Goal: Task Accomplishment & Management: Use online tool/utility

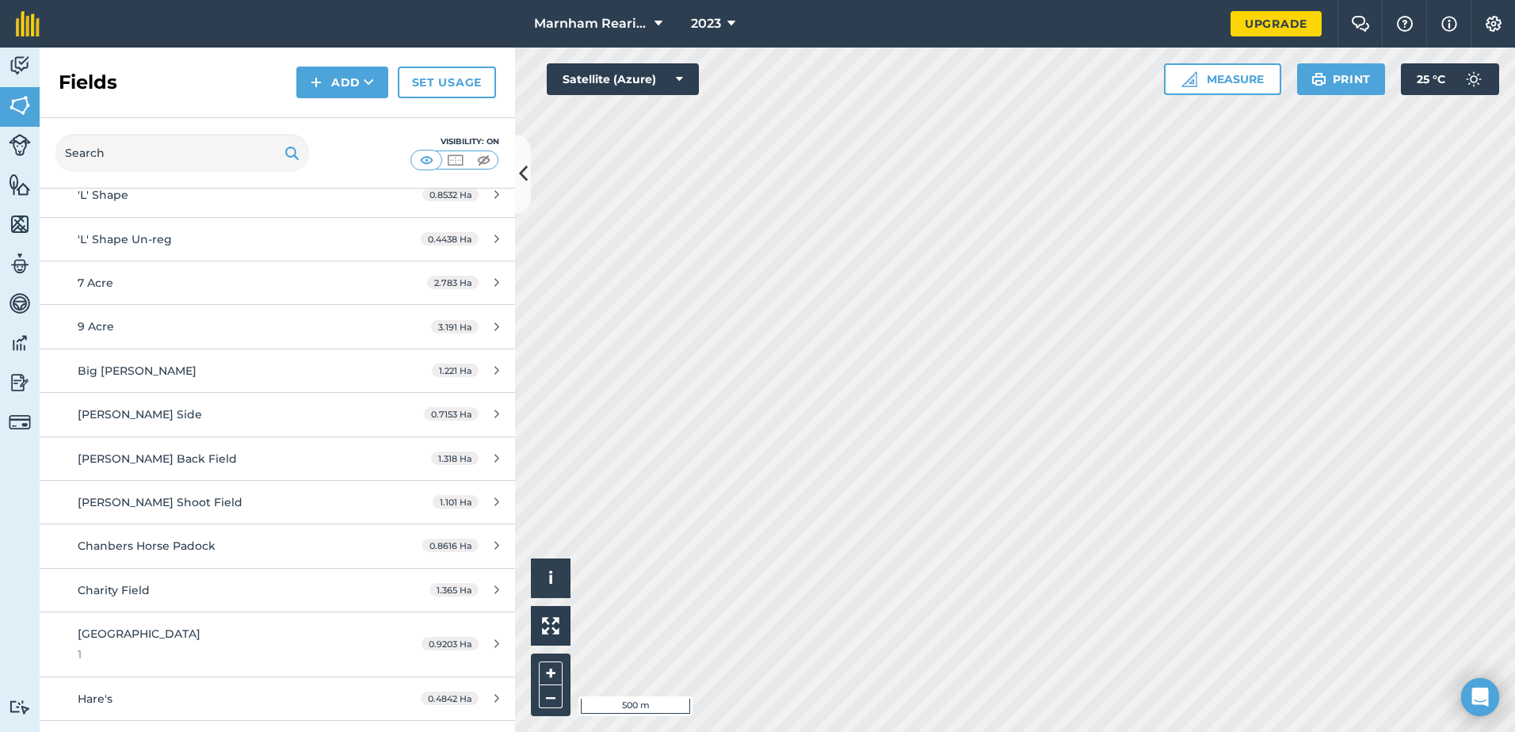
scroll to position [158, 0]
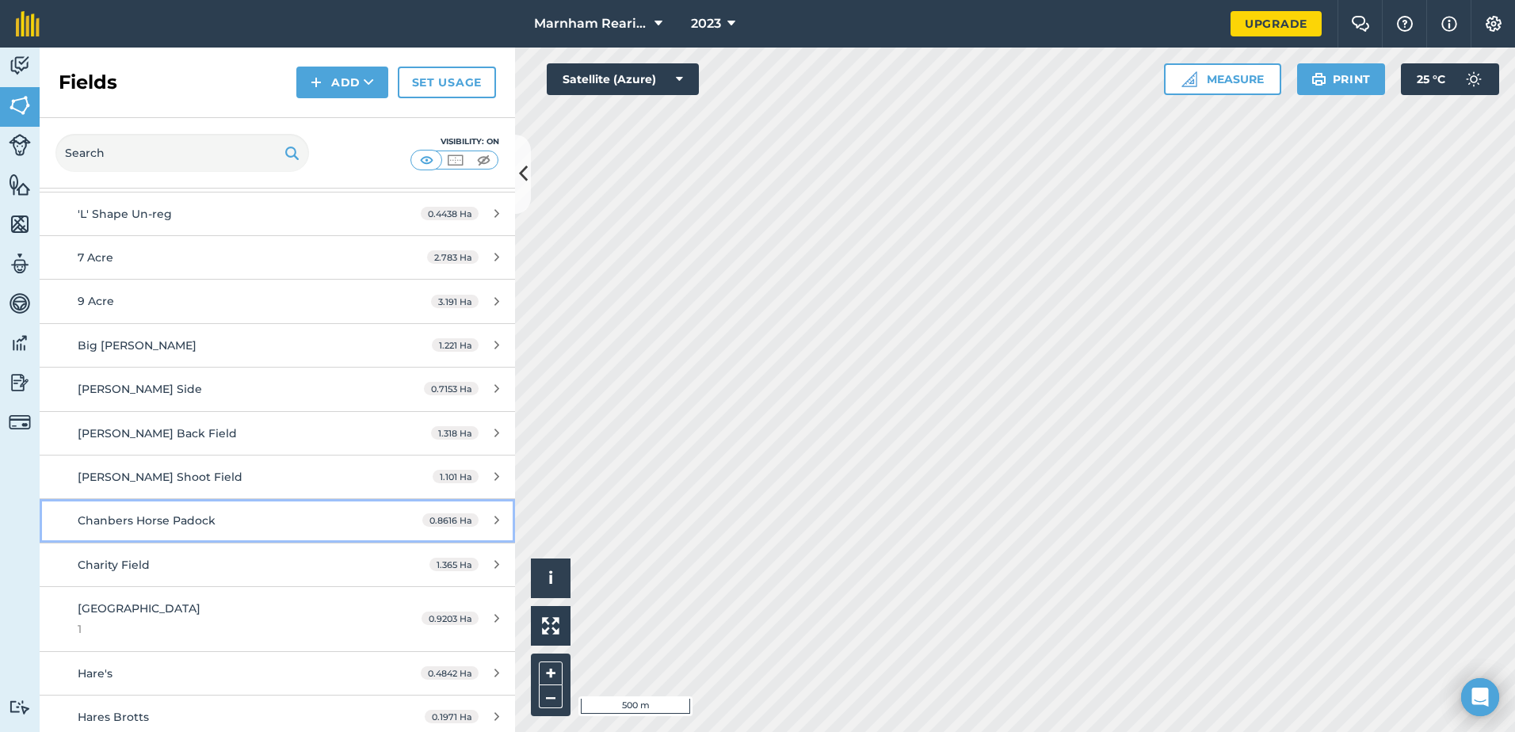
click at [170, 519] on span "Chanbers Horse Padock" at bounding box center [147, 520] width 138 height 14
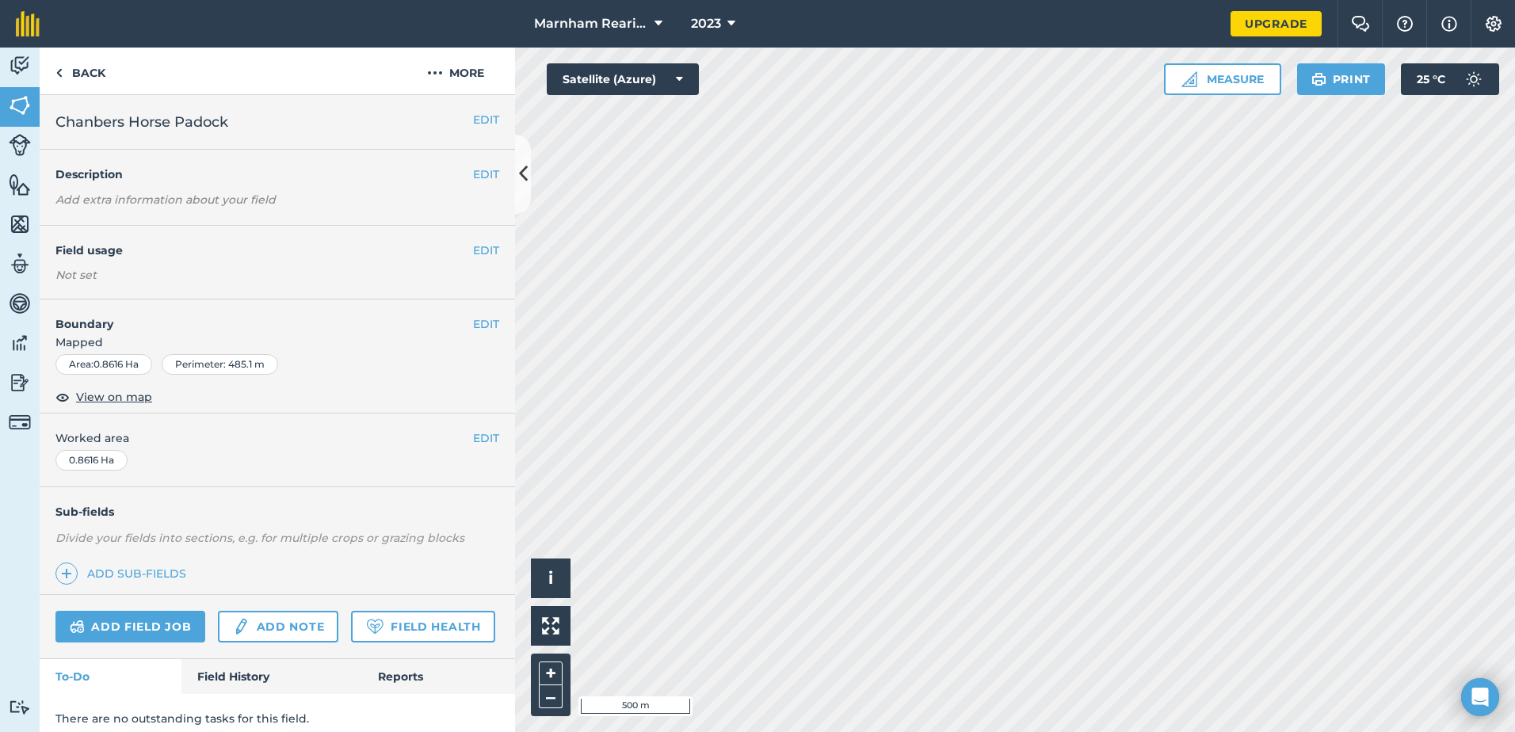
scroll to position [56, 0]
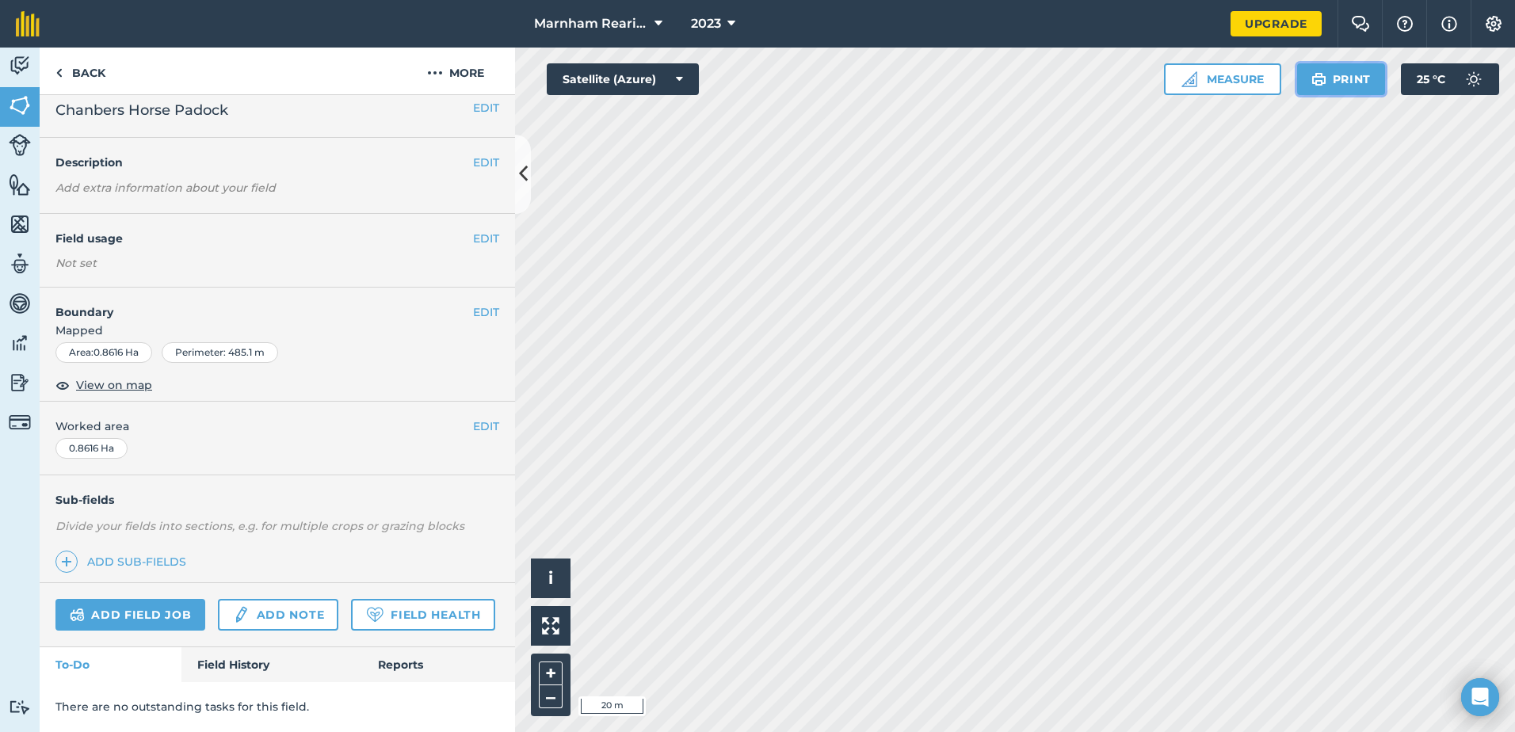
click at [1346, 82] on button "Print" at bounding box center [1341, 79] width 89 height 32
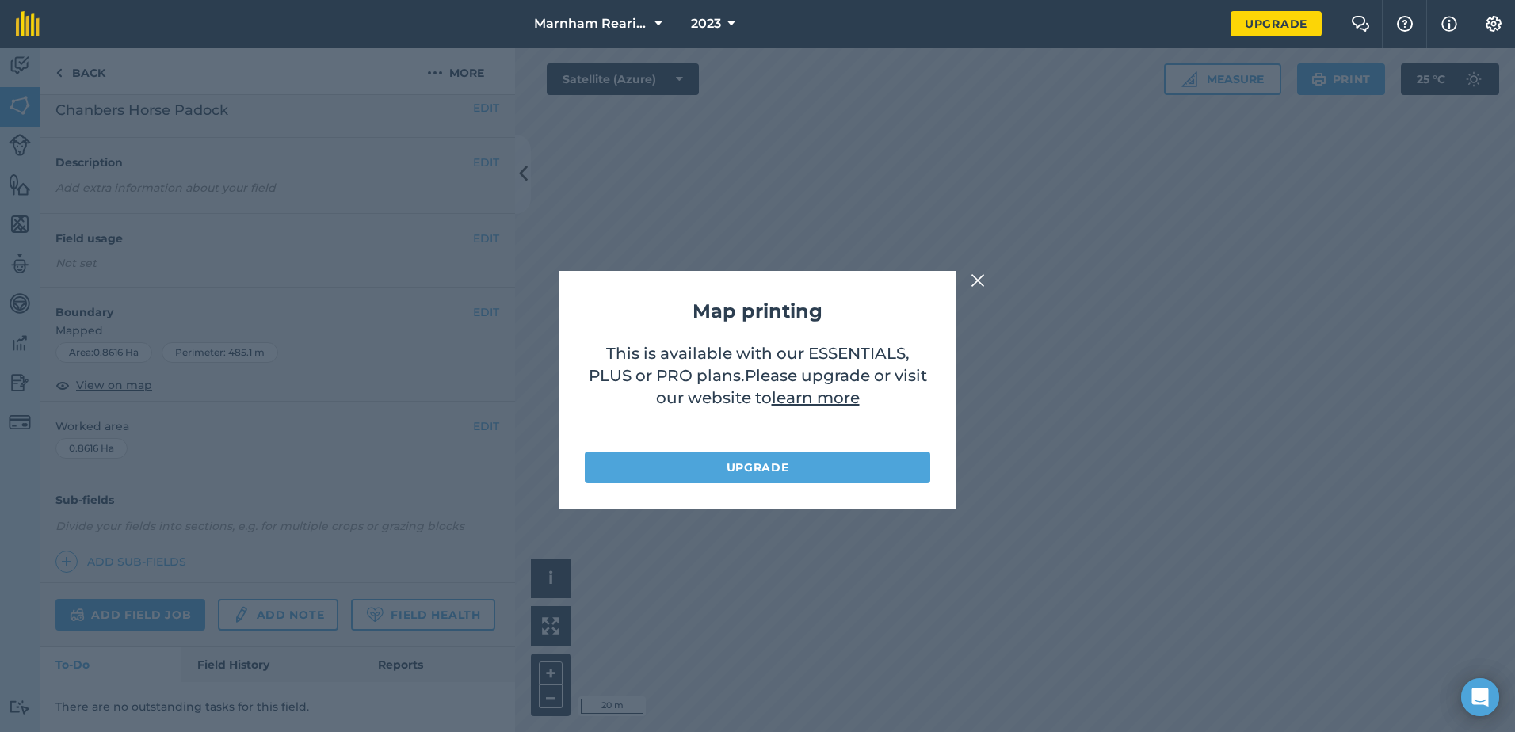
click at [978, 279] on img at bounding box center [978, 280] width 14 height 19
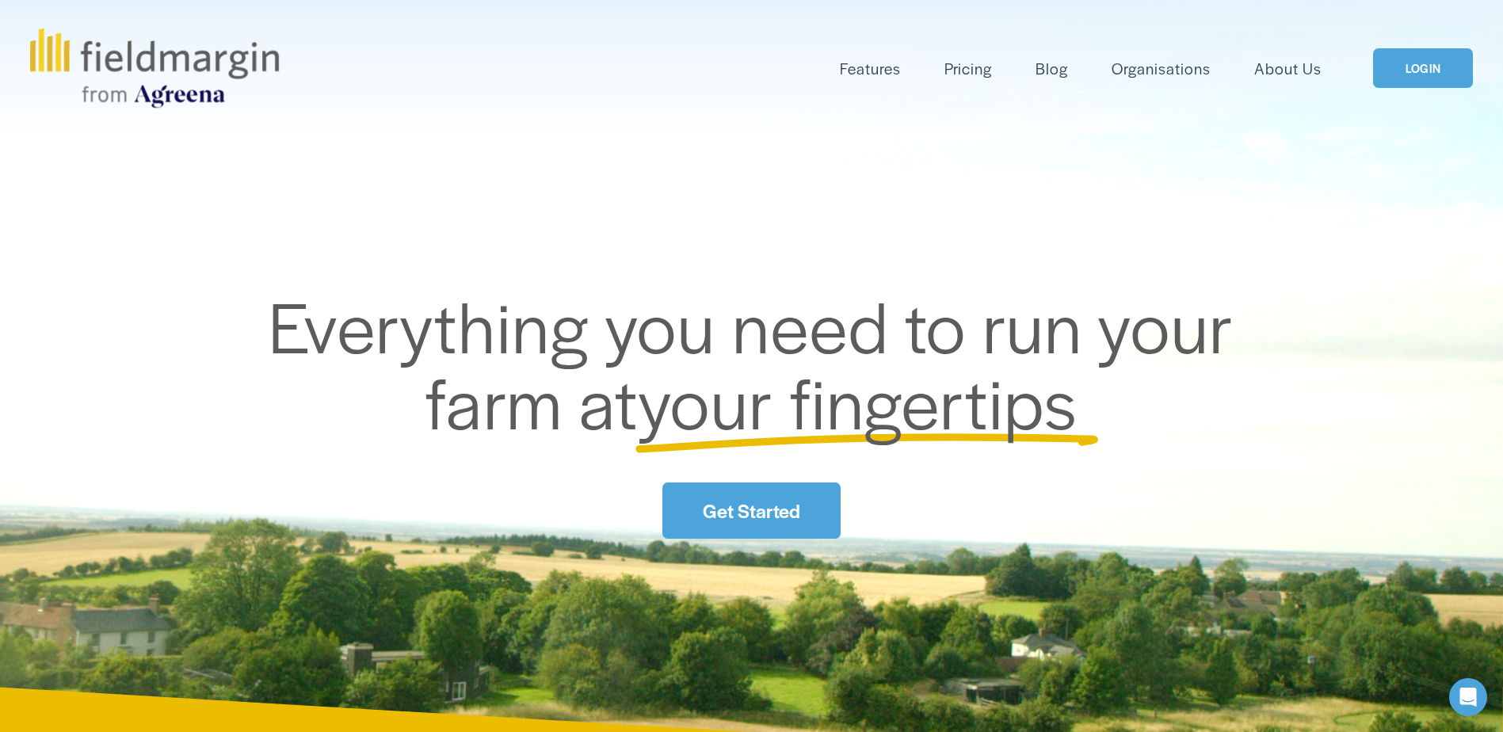
click at [1399, 61] on link "LOGIN" at bounding box center [1423, 68] width 100 height 40
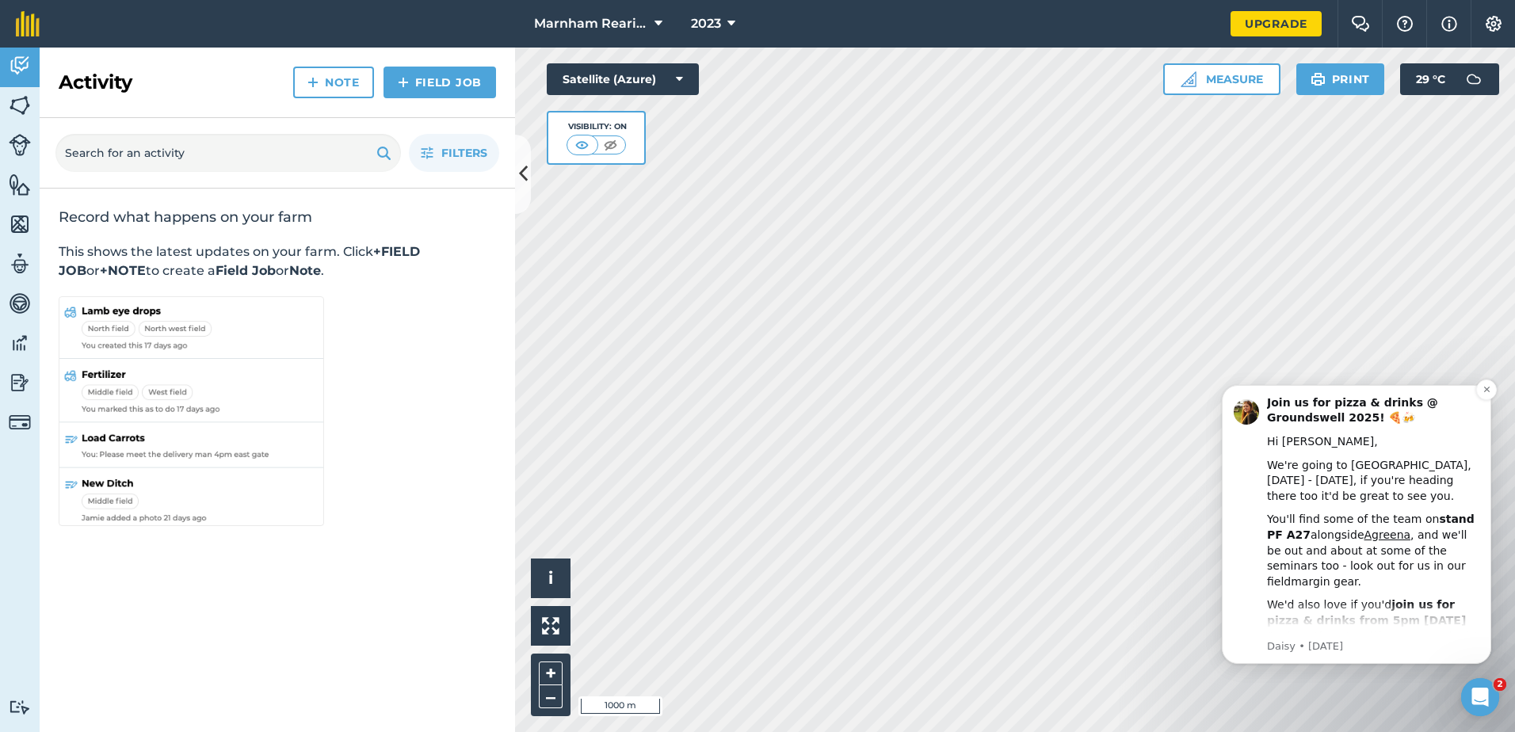
scroll to position [35, 0]
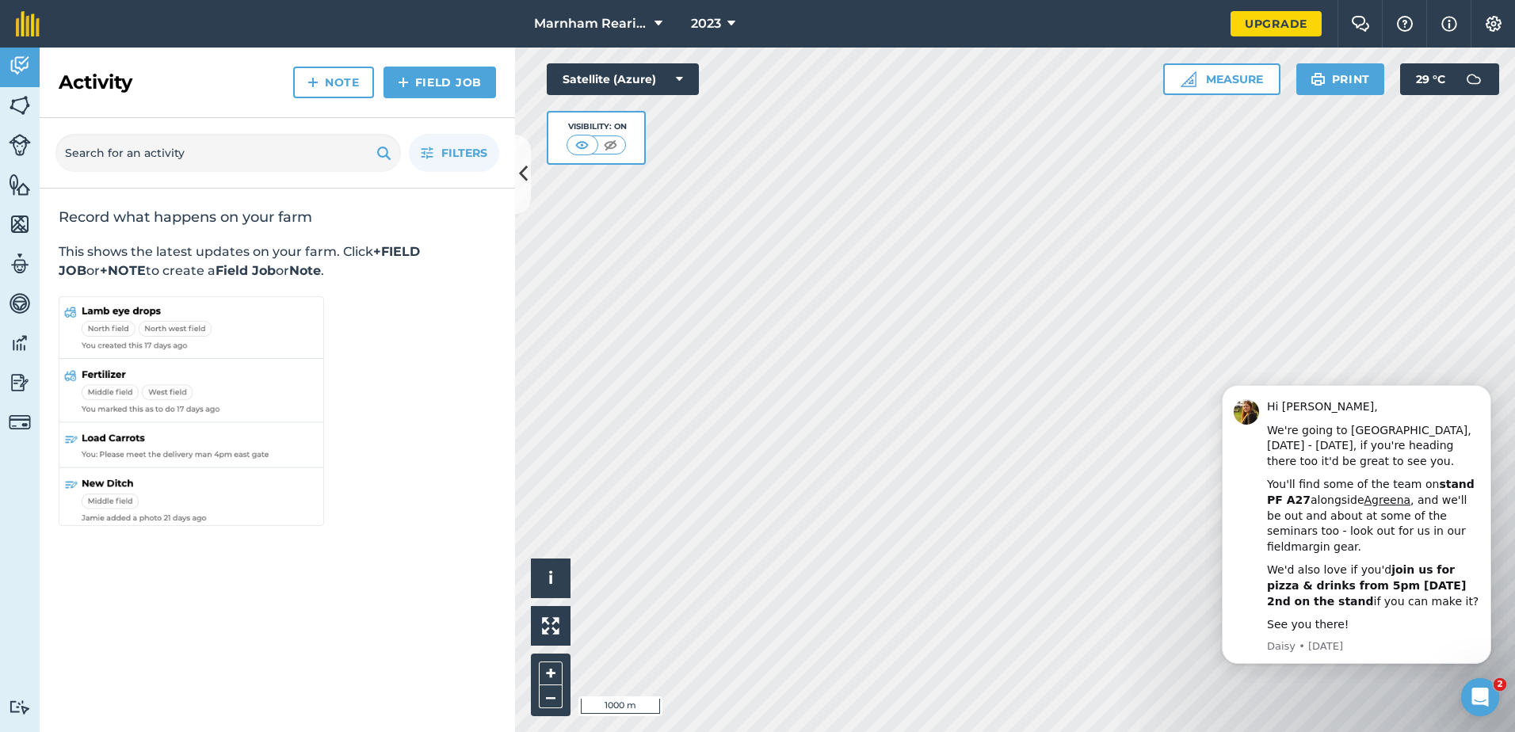
click at [1481, 692] on icon "Open Intercom Messenger" at bounding box center [1479, 697] width 11 height 13
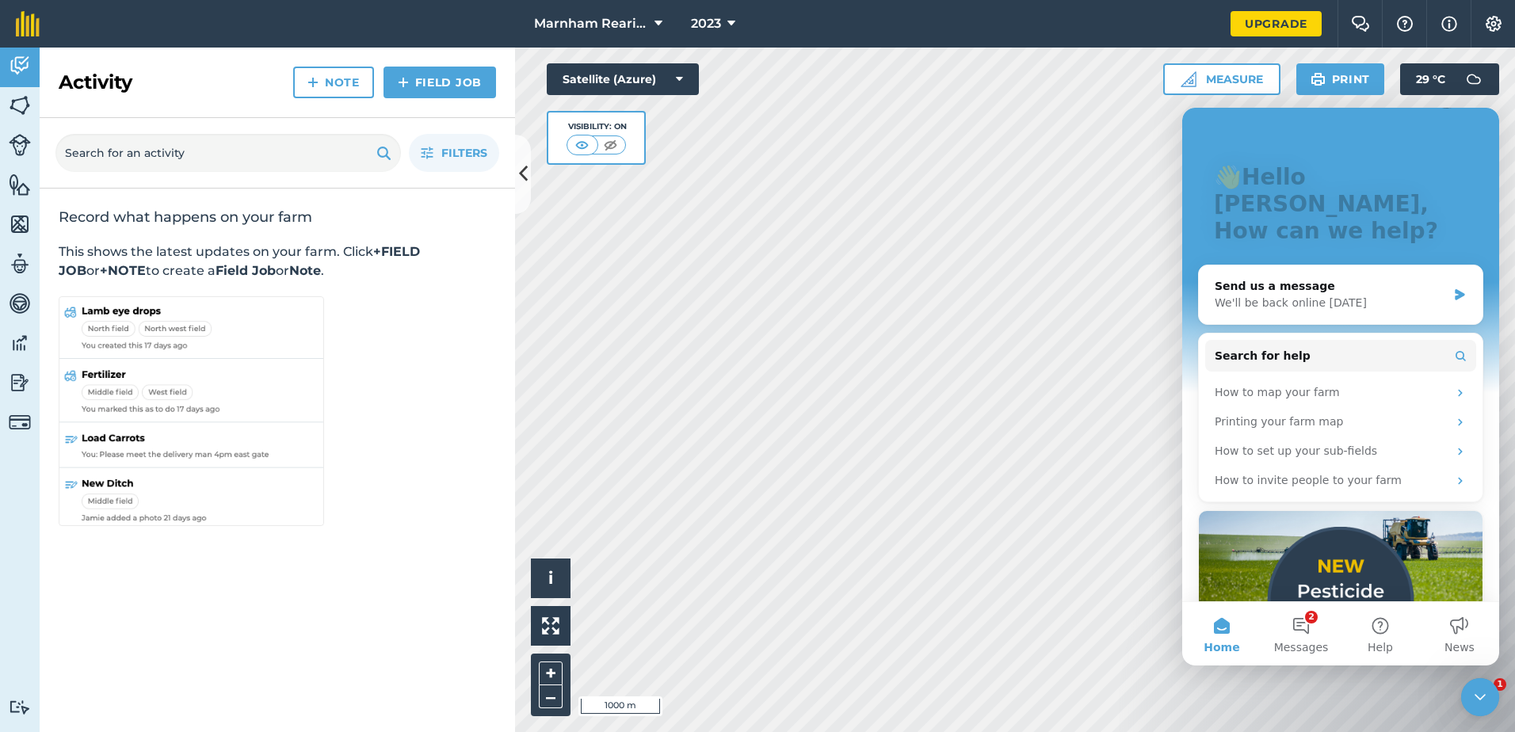
scroll to position [0, 0]
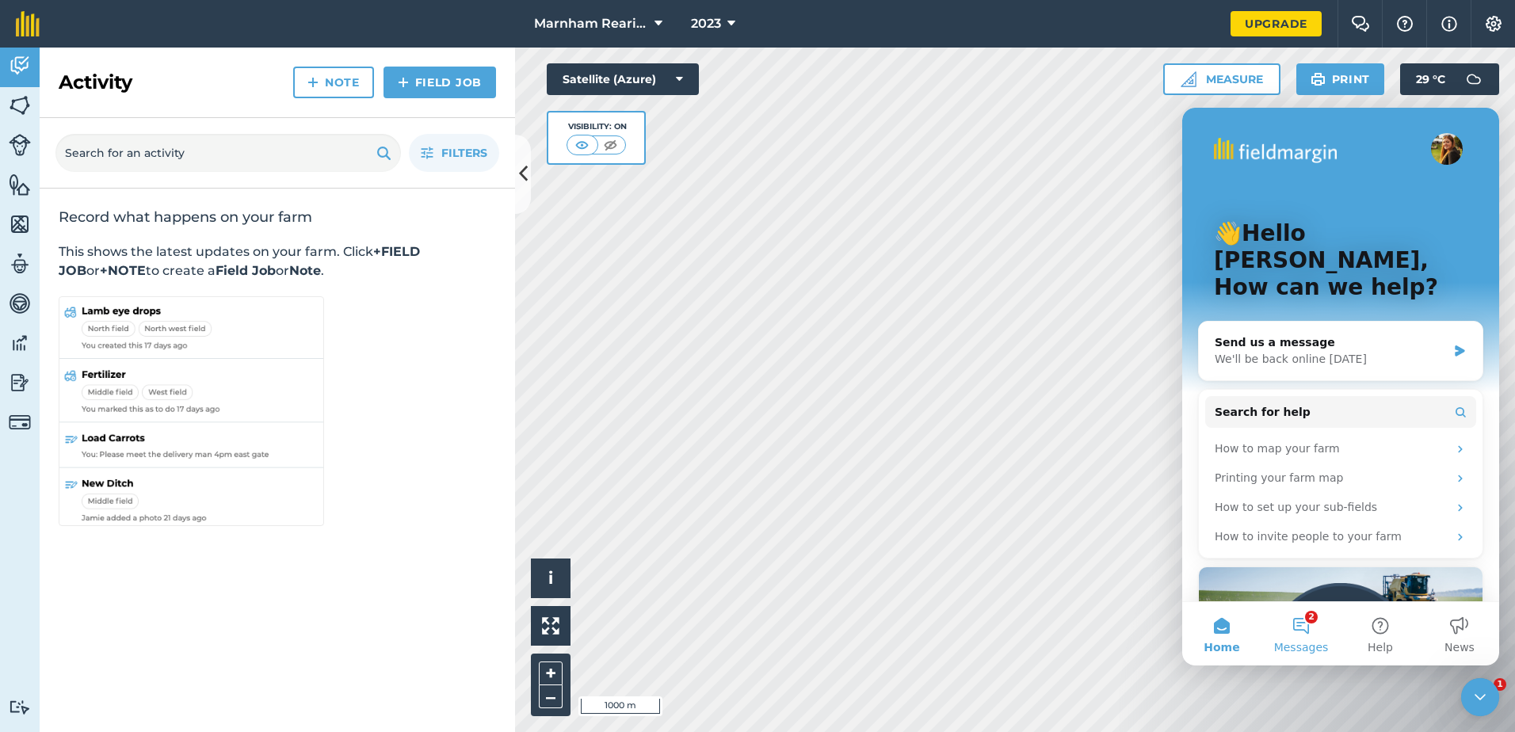
click at [1296, 631] on button "2 Messages" at bounding box center [1300, 633] width 79 height 63
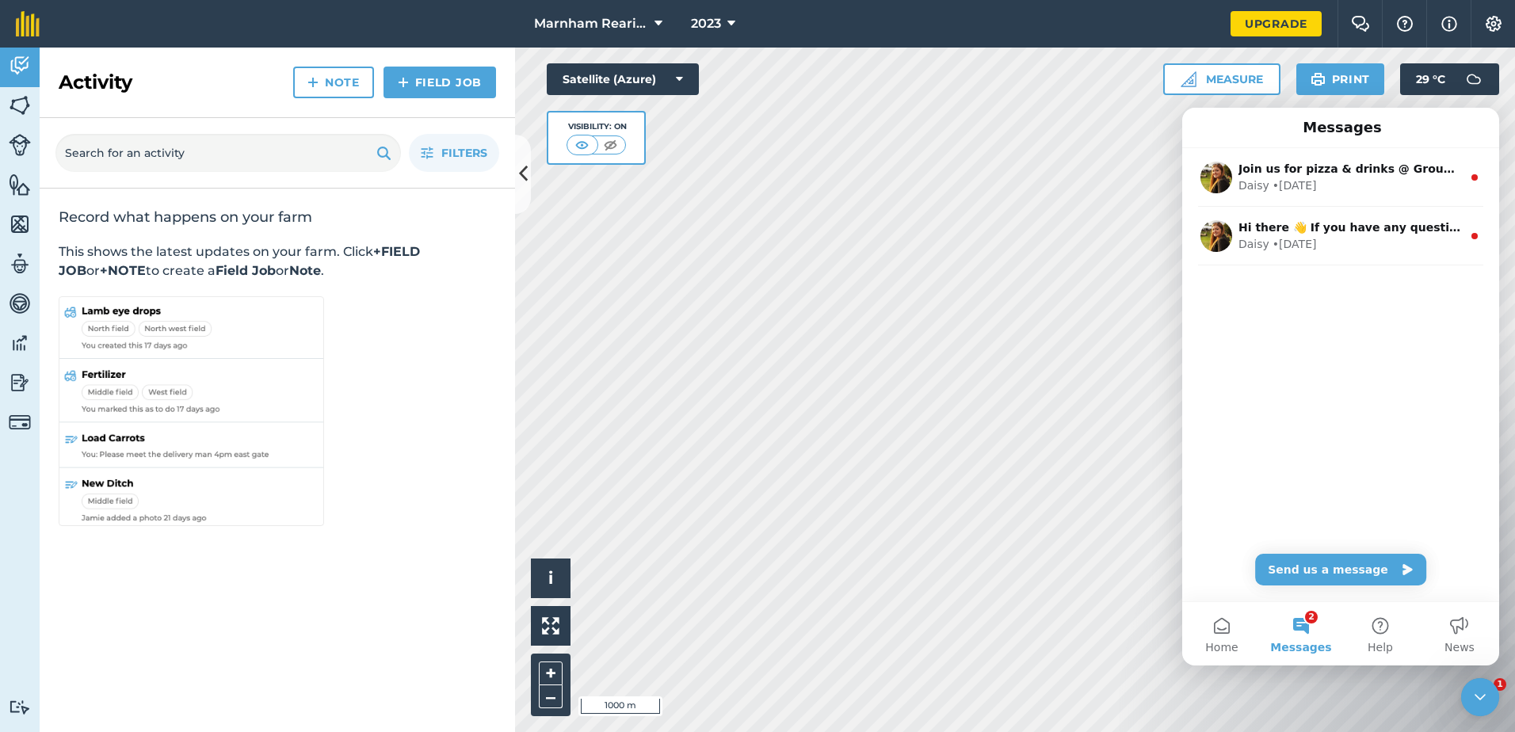
click at [1494, 697] on div "Close Intercom Messenger" at bounding box center [1480, 697] width 38 height 38
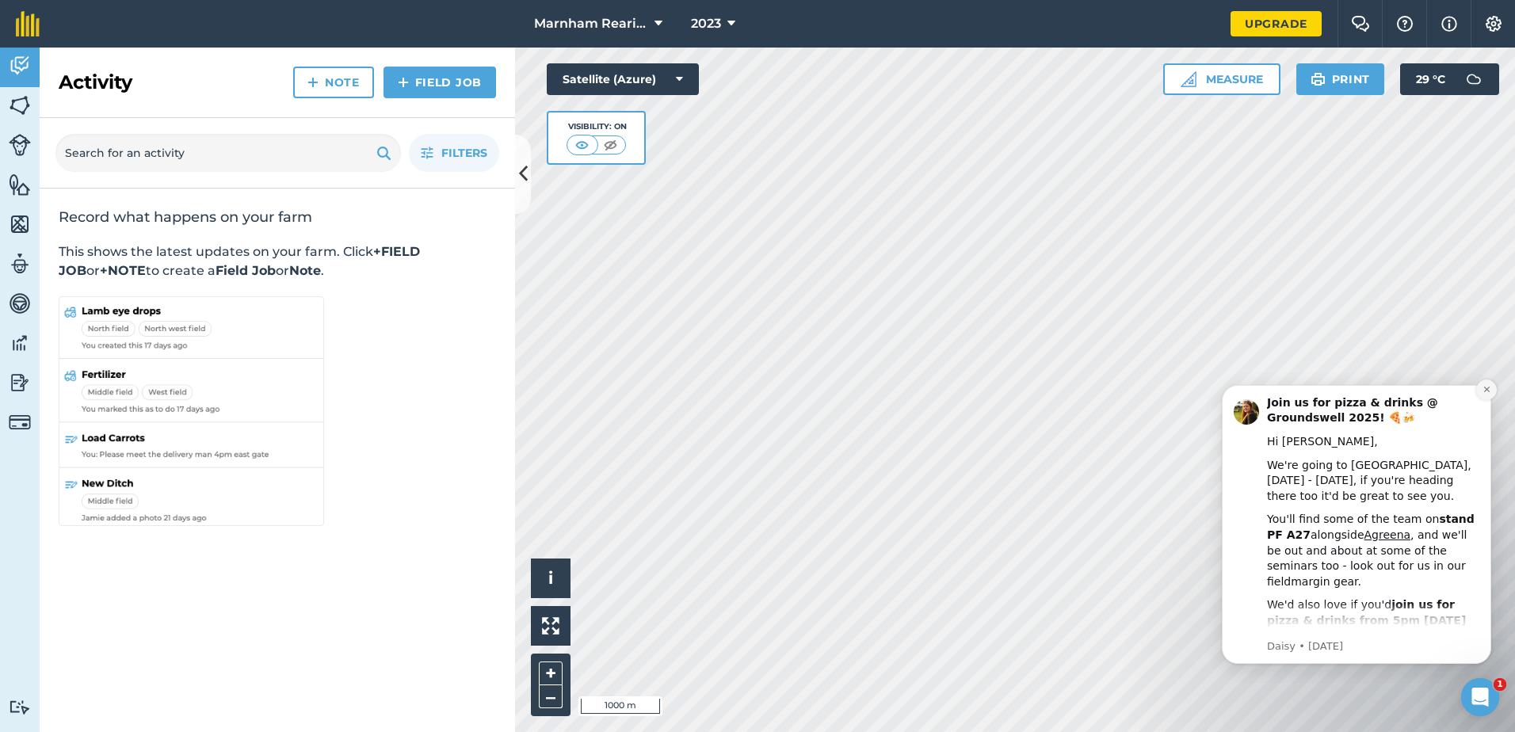
click at [1485, 388] on icon "Dismiss notification" at bounding box center [1486, 390] width 6 height 6
click at [1486, 389] on icon "Dismiss notification" at bounding box center [1486, 390] width 6 height 6
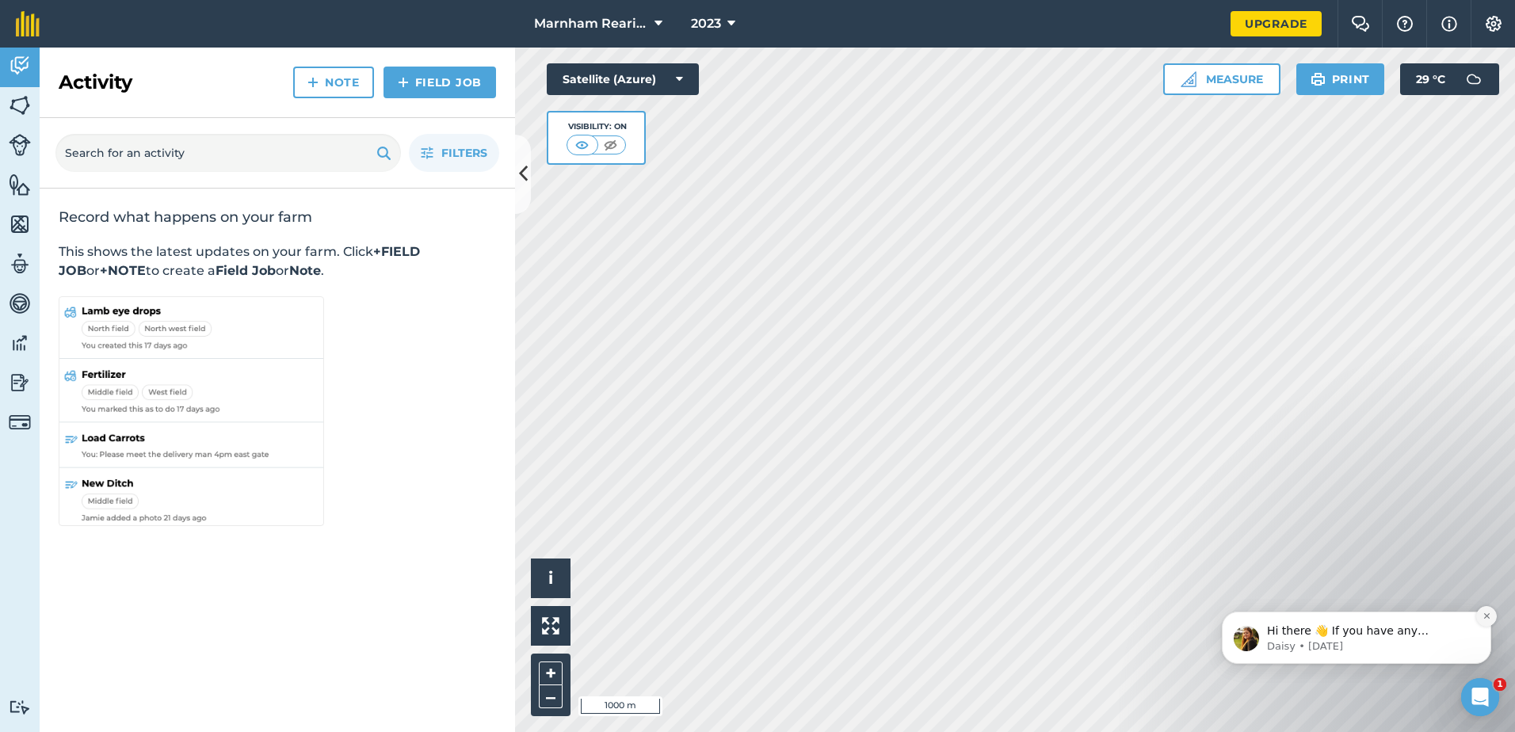
click at [1489, 616] on icon "Dismiss notification" at bounding box center [1486, 616] width 9 height 9
click at [1492, 610] on button "Dismiss notification" at bounding box center [1486, 616] width 21 height 21
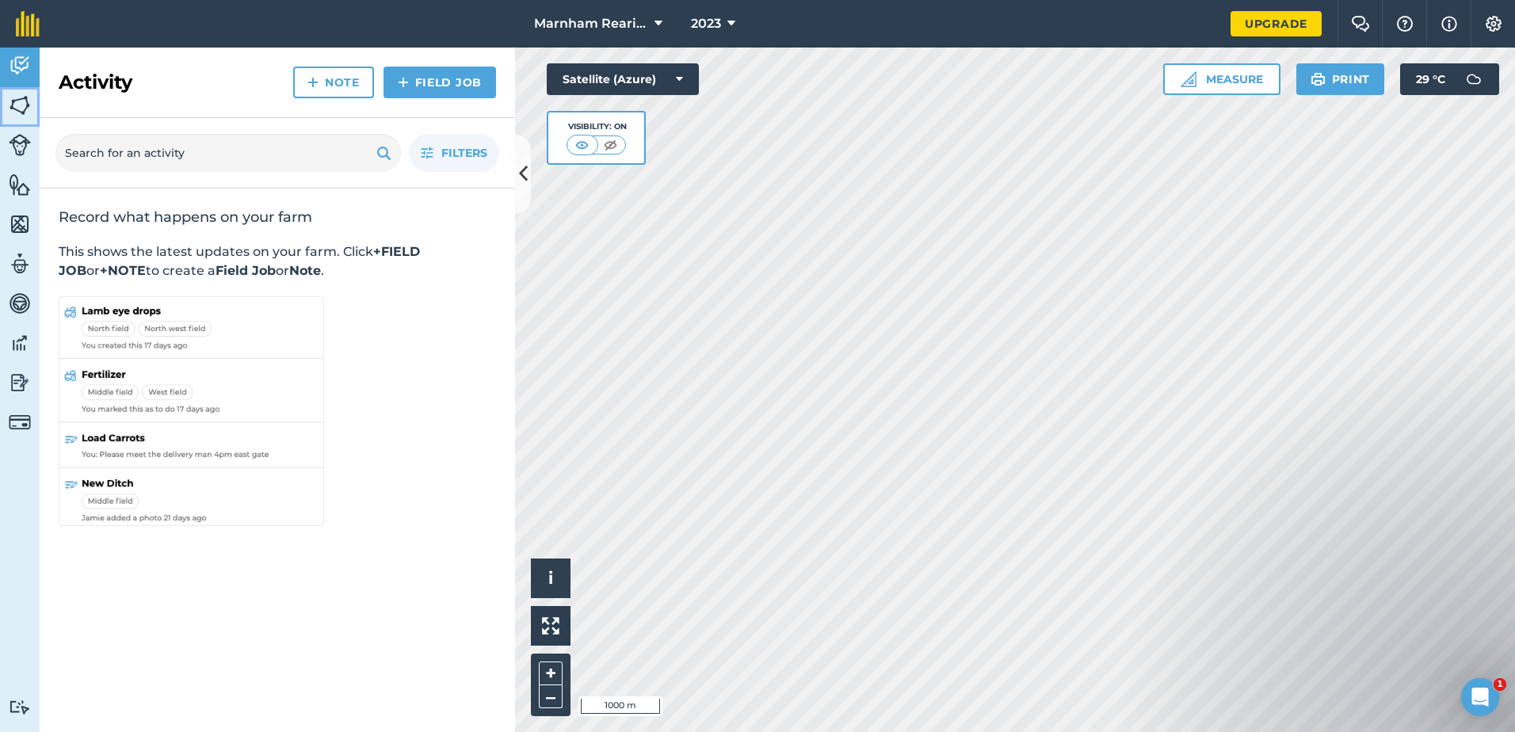
click at [25, 104] on img at bounding box center [20, 105] width 22 height 24
